Goal: Information Seeking & Learning: Learn about a topic

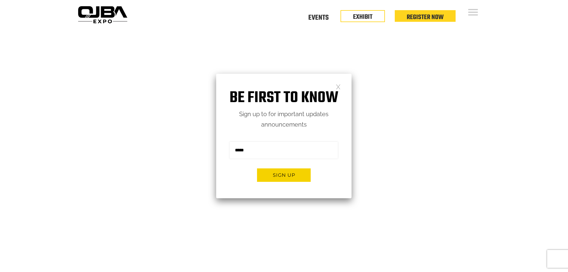
click at [338, 85] on link at bounding box center [338, 86] width 5 height 5
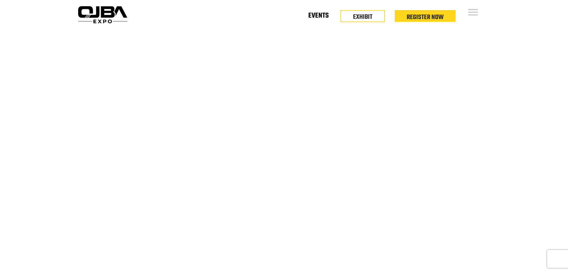
click at [320, 18] on link "Events" at bounding box center [318, 17] width 20 height 2
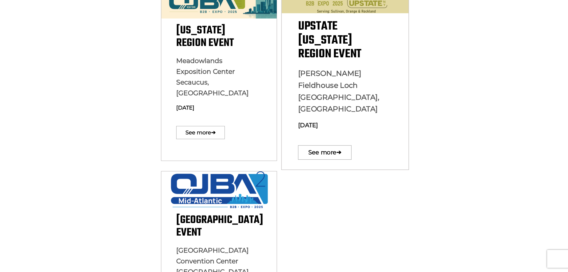
scroll to position [179, 0]
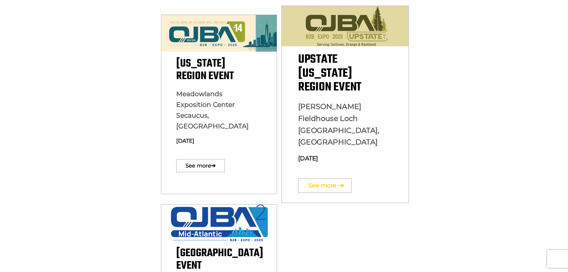
click at [331, 175] on p "See more ➔" at bounding box center [345, 185] width 94 height 21
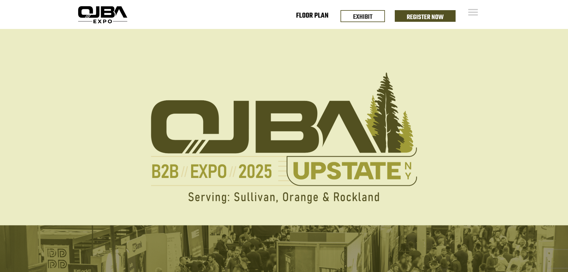
click at [310, 16] on link "Floor Plan" at bounding box center [312, 17] width 32 height 2
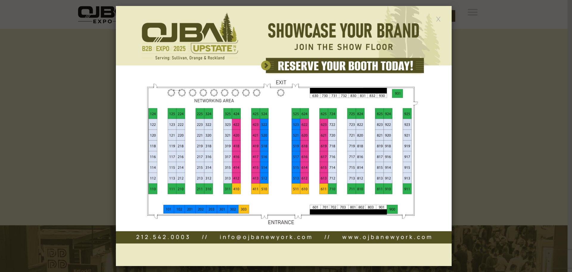
click at [484, 89] on div at bounding box center [286, 136] width 572 height 272
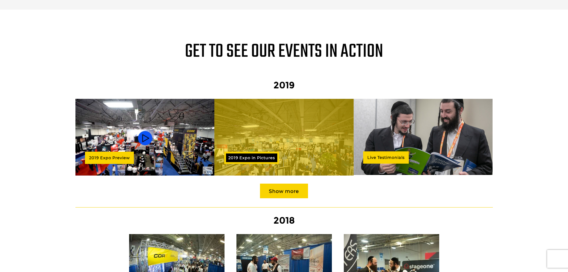
scroll to position [507, 0]
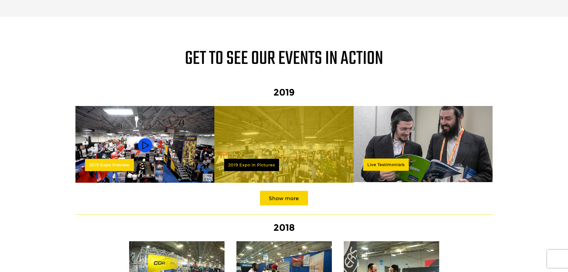
click at [151, 134] on img at bounding box center [144, 145] width 139 height 78
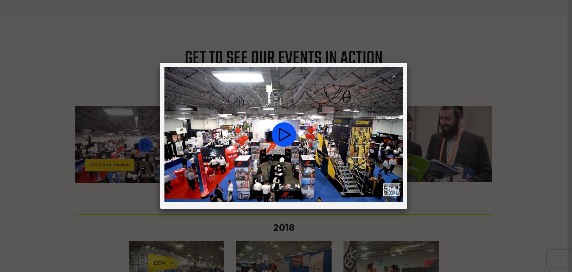
click at [395, 74] on link at bounding box center [394, 75] width 5 height 5
